Goal: Information Seeking & Learning: Learn about a topic

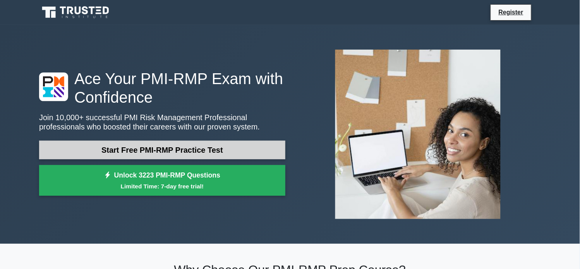
click at [205, 150] on link "Start Free PMI-RMP Practice Test" at bounding box center [162, 150] width 246 height 19
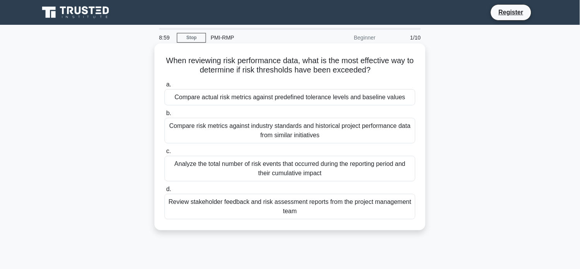
click at [369, 101] on div "Compare actual risk metrics against predefined tolerance levels and baseline va…" at bounding box center [290, 97] width 251 height 16
click at [165, 87] on input "a. Compare actual risk metrics against predefined tolerance levels and baseline…" at bounding box center [165, 84] width 0 height 5
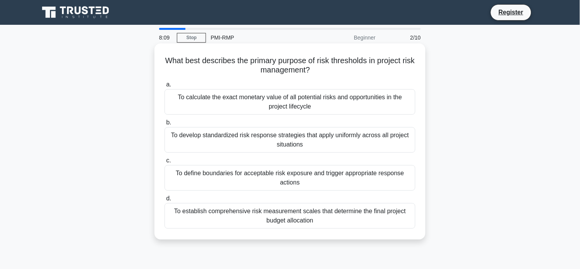
click at [306, 218] on div "To establish comprehensive risk measurement scales that determine the final pro…" at bounding box center [290, 216] width 251 height 26
click at [165, 201] on input "d. To establish comprehensive risk measurement scales that determine the final …" at bounding box center [165, 198] width 0 height 5
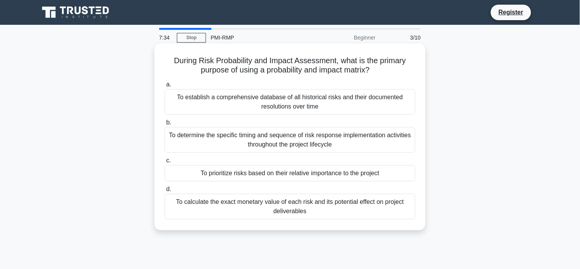
click at [322, 208] on div "To calculate the exact monetary value of each risk and its potential effect on …" at bounding box center [290, 207] width 251 height 26
click at [165, 192] on input "d. To calculate the exact monetary value of each risk and its potential effect …" at bounding box center [165, 189] width 0 height 5
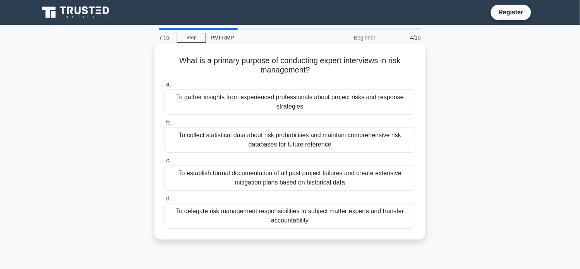
click at [316, 102] on div "To gather insights from experienced professionals about project risks and respo…" at bounding box center [290, 102] width 251 height 26
click at [165, 87] on input "a. To gather insights from experienced professionals about project risks and re…" at bounding box center [165, 84] width 0 height 5
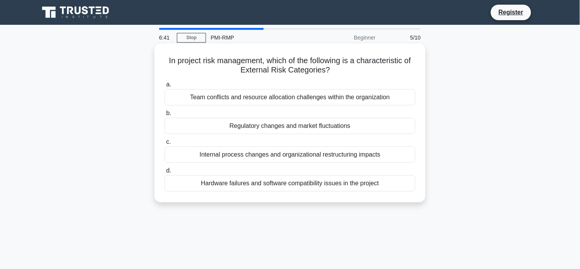
click at [386, 123] on div "Regulatory changes and market fluctuations" at bounding box center [290, 126] width 251 height 16
click at [165, 116] on input "b. Regulatory changes and market fluctuations" at bounding box center [165, 113] width 0 height 5
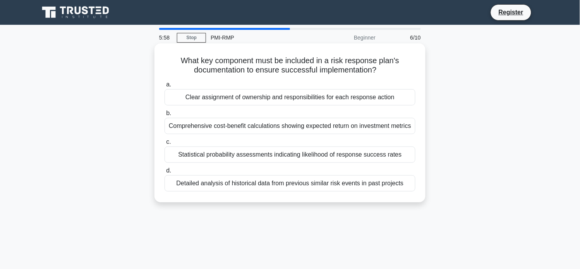
click at [311, 156] on div "Statistical probability assessments indicating likelihood of response success r…" at bounding box center [290, 154] width 251 height 16
click at [165, 145] on input "c. Statistical probability assessments indicating likelihood of response succes…" at bounding box center [165, 141] width 0 height 5
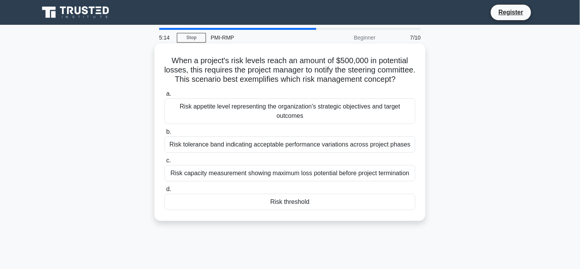
click at [296, 210] on div "Risk threshold" at bounding box center [290, 202] width 251 height 16
click at [165, 192] on input "d. Risk threshold" at bounding box center [165, 189] width 0 height 5
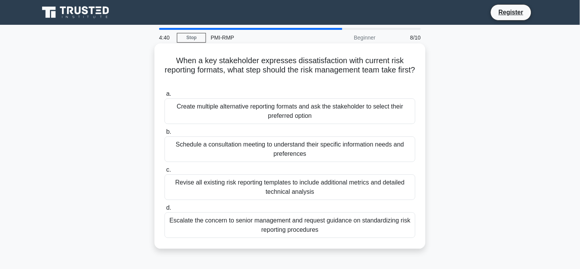
click at [327, 149] on div "Schedule a consultation meeting to understand their specific information needs …" at bounding box center [290, 149] width 251 height 26
click at [165, 134] on input "b. Schedule a consultation meeting to understand their specific information nee…" at bounding box center [165, 131] width 0 height 5
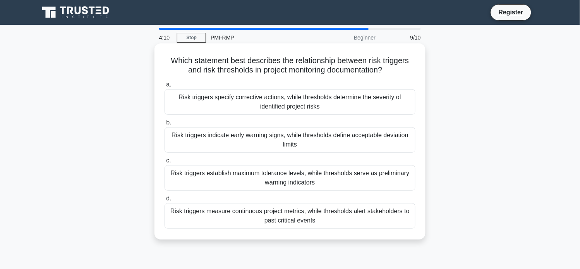
click at [380, 146] on div "Risk triggers indicate early warning signs, while thresholds define acceptable …" at bounding box center [290, 140] width 251 height 26
click at [165, 125] on input "b. Risk triggers indicate early warning signs, while thresholds define acceptab…" at bounding box center [165, 122] width 0 height 5
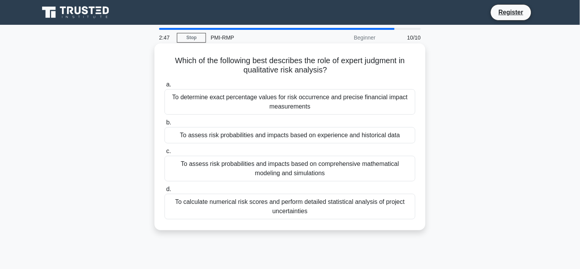
click at [343, 170] on div "To assess risk probabilities and impacts based on comprehensive mathematical mo…" at bounding box center [290, 169] width 251 height 26
click at [165, 154] on input "c. To assess risk probabilities and impacts based on comprehensive mathematical…" at bounding box center [165, 151] width 0 height 5
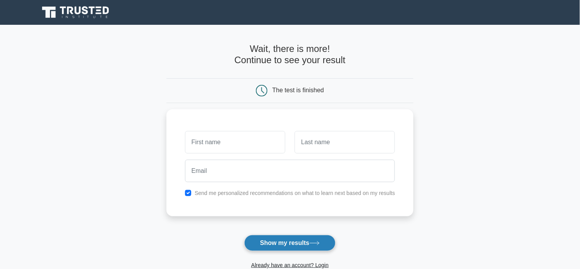
click at [295, 244] on button "Show my results" at bounding box center [289, 243] width 91 height 16
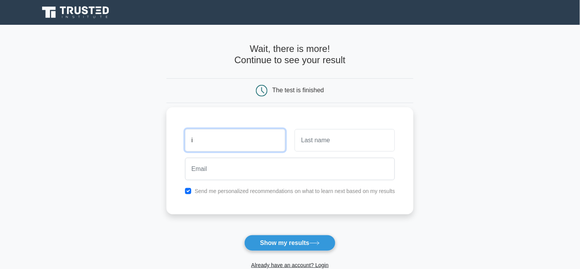
type input "i"
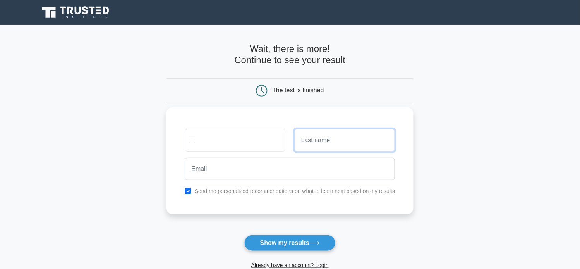
click at [331, 144] on input "text" at bounding box center [345, 140] width 100 height 22
type input "z"
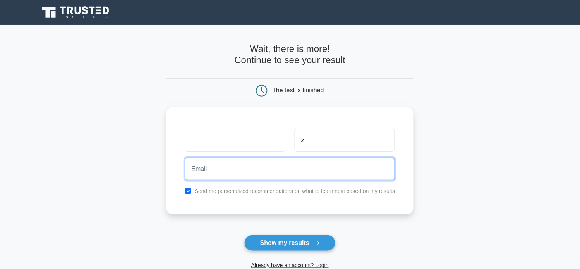
click at [306, 161] on input "email" at bounding box center [290, 169] width 210 height 22
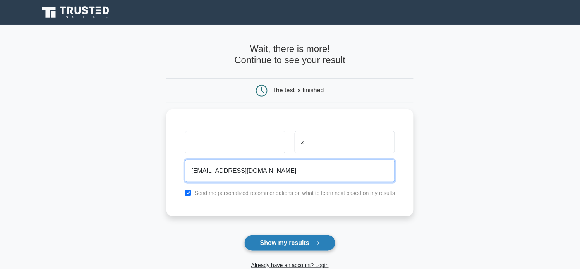
type input "[EMAIL_ADDRESS][DOMAIN_NAME]"
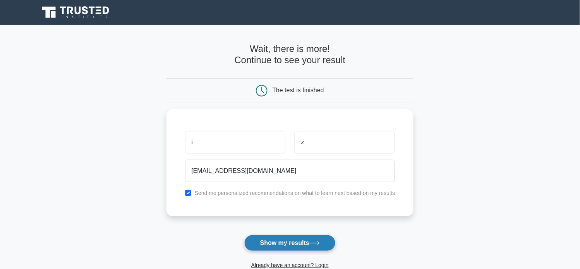
click at [262, 245] on button "Show my results" at bounding box center [289, 243] width 91 height 16
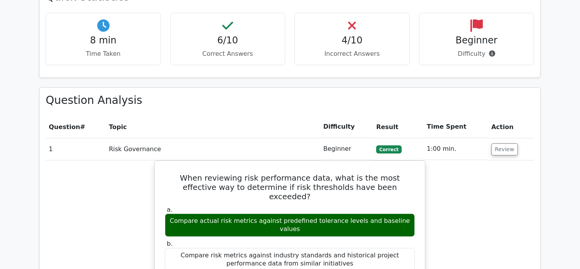
scroll to position [608, 0]
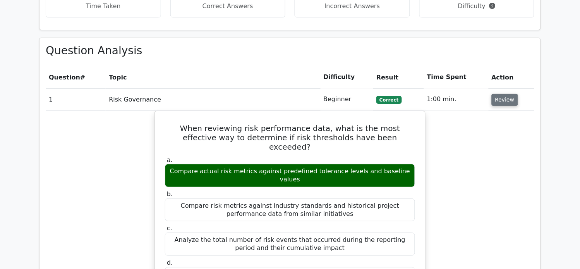
click at [507, 94] on button "Review" at bounding box center [505, 100] width 26 height 12
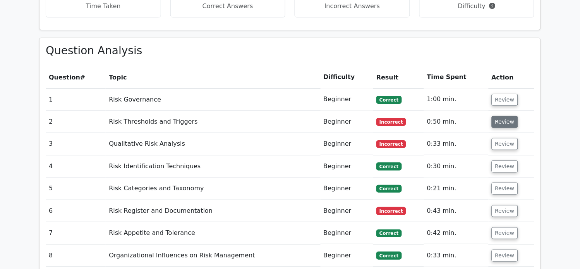
click at [506, 116] on button "Review" at bounding box center [505, 122] width 26 height 12
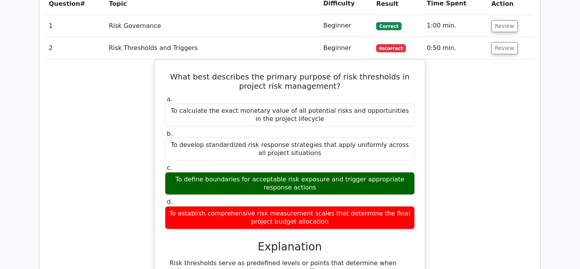
scroll to position [677, 0]
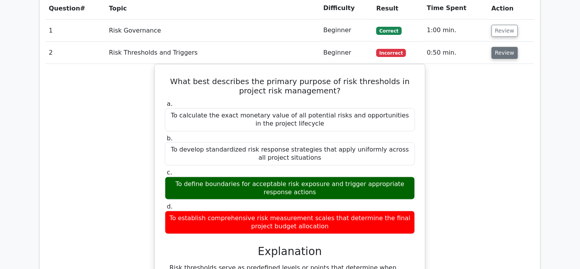
click at [505, 47] on button "Review" at bounding box center [505, 53] width 26 height 12
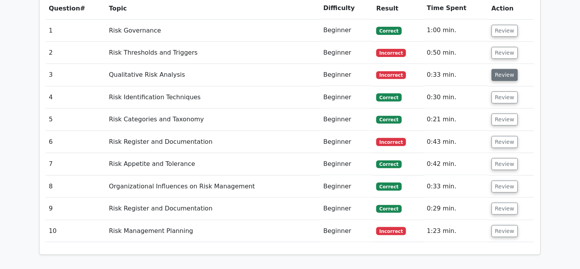
click at [498, 69] on button "Review" at bounding box center [505, 75] width 26 height 12
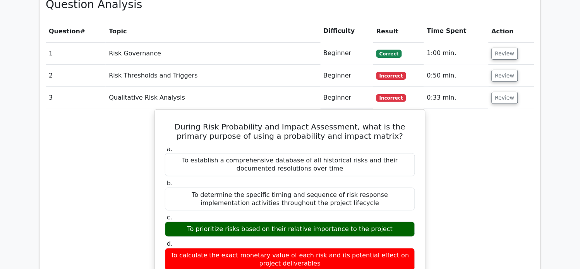
scroll to position [648, 0]
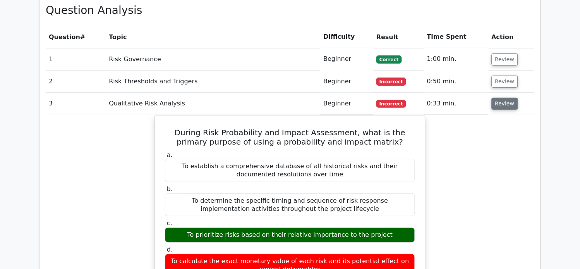
click at [499, 98] on button "Review" at bounding box center [505, 104] width 26 height 12
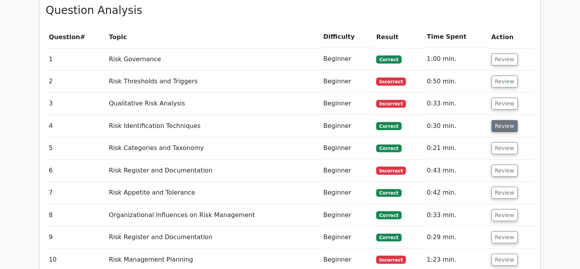
click at [499, 120] on button "Review" at bounding box center [505, 126] width 26 height 12
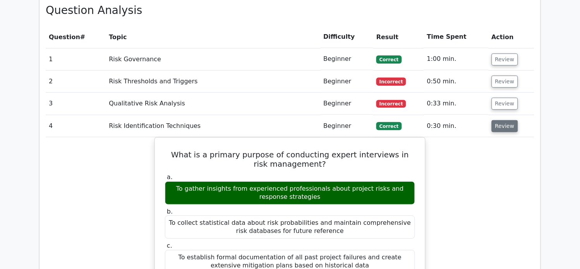
click at [505, 120] on button "Review" at bounding box center [505, 126] width 26 height 12
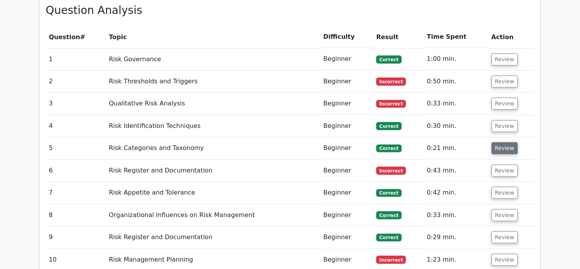
click at [498, 142] on button "Review" at bounding box center [505, 148] width 26 height 12
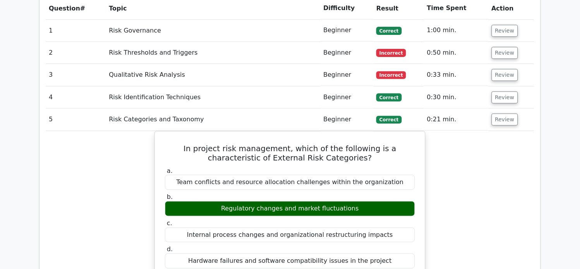
scroll to position [679, 0]
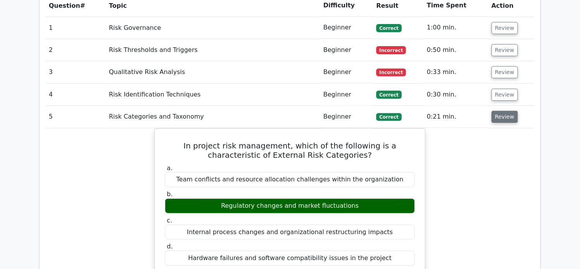
click at [504, 111] on button "Review" at bounding box center [505, 117] width 26 height 12
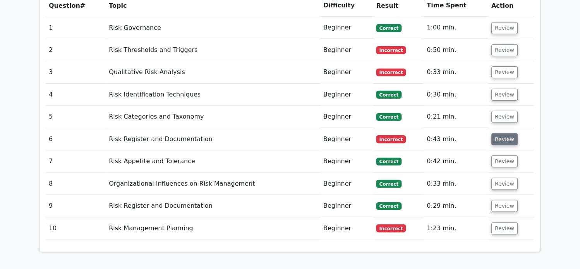
click at [499, 133] on button "Review" at bounding box center [505, 139] width 26 height 12
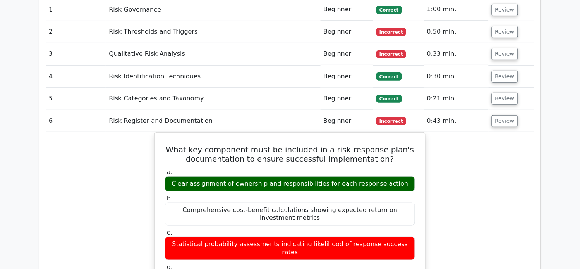
scroll to position [699, 0]
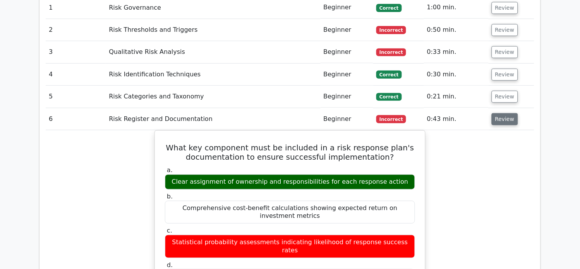
click at [508, 113] on button "Review" at bounding box center [505, 119] width 26 height 12
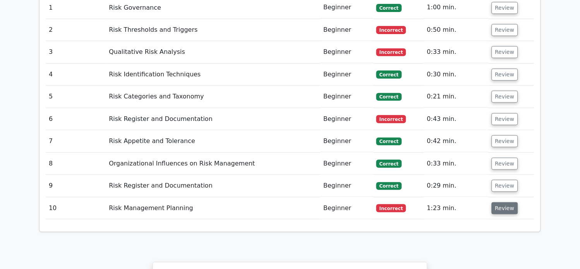
click at [504, 202] on button "Review" at bounding box center [505, 208] width 26 height 12
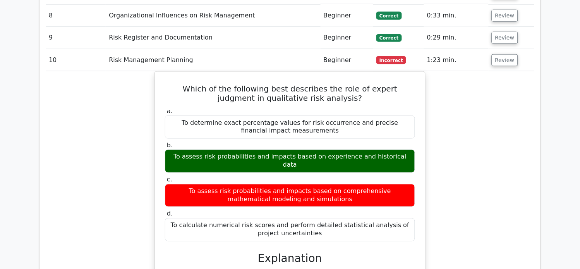
scroll to position [849, 0]
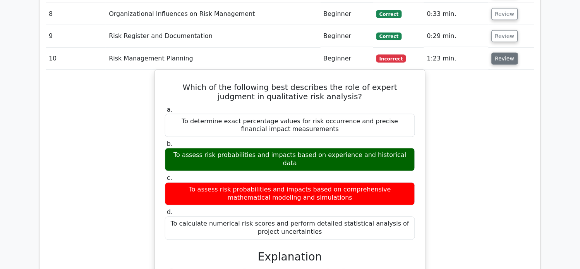
click at [501, 53] on button "Review" at bounding box center [505, 59] width 26 height 12
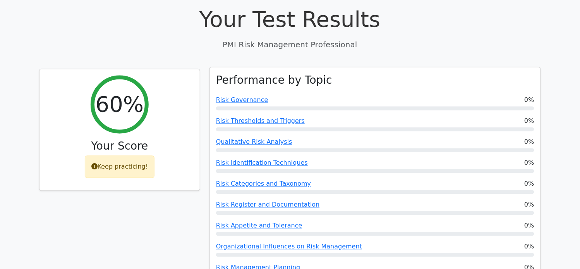
scroll to position [231, 0]
